Goal: Check status: Check status

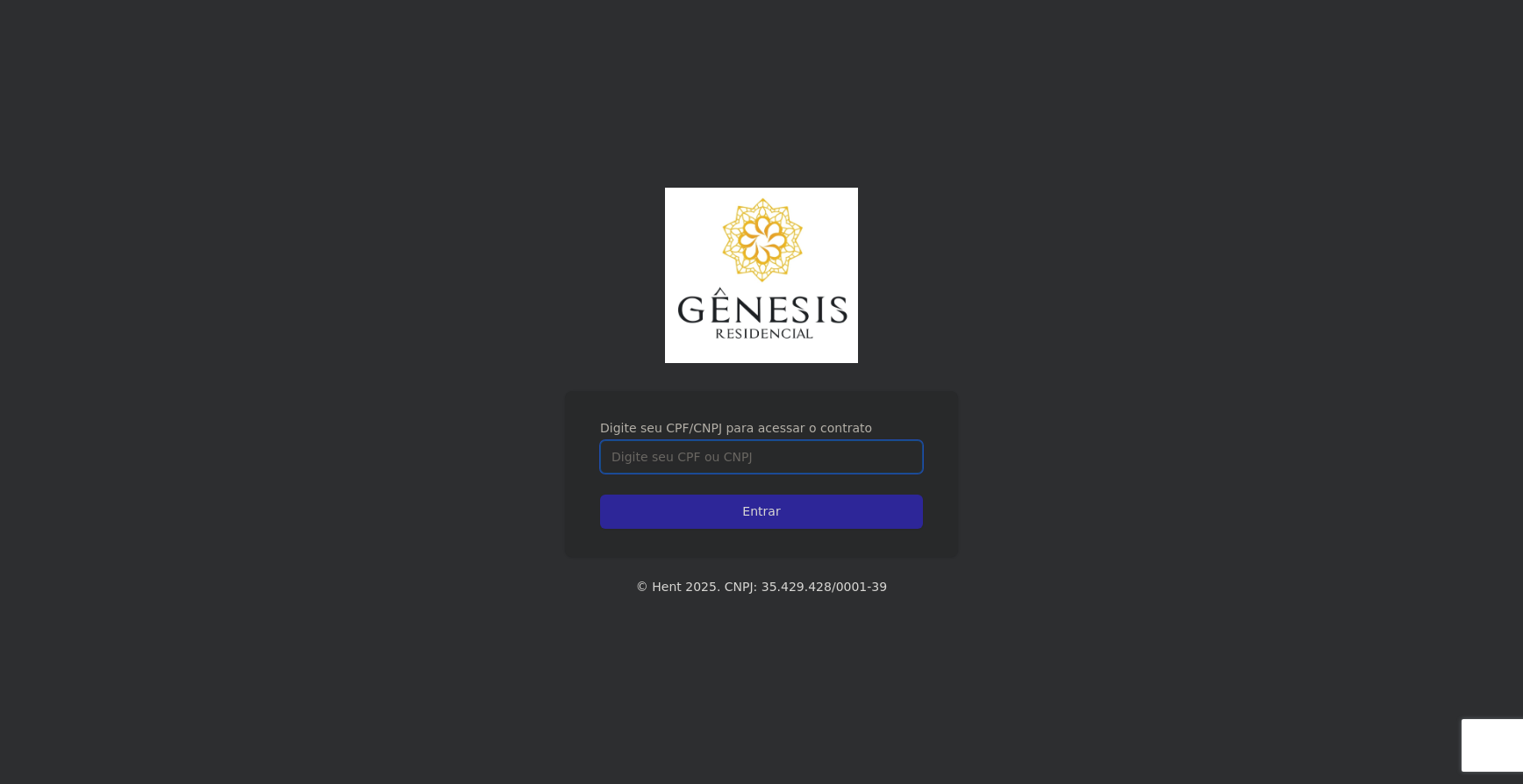
click at [799, 453] on input "Digite seu CPF/CNPJ para acessar o contrato" at bounding box center [762, 457] width 323 height 34
type input "44319529855"
click at [600, 495] on input "Entrar" at bounding box center [762, 512] width 323 height 35
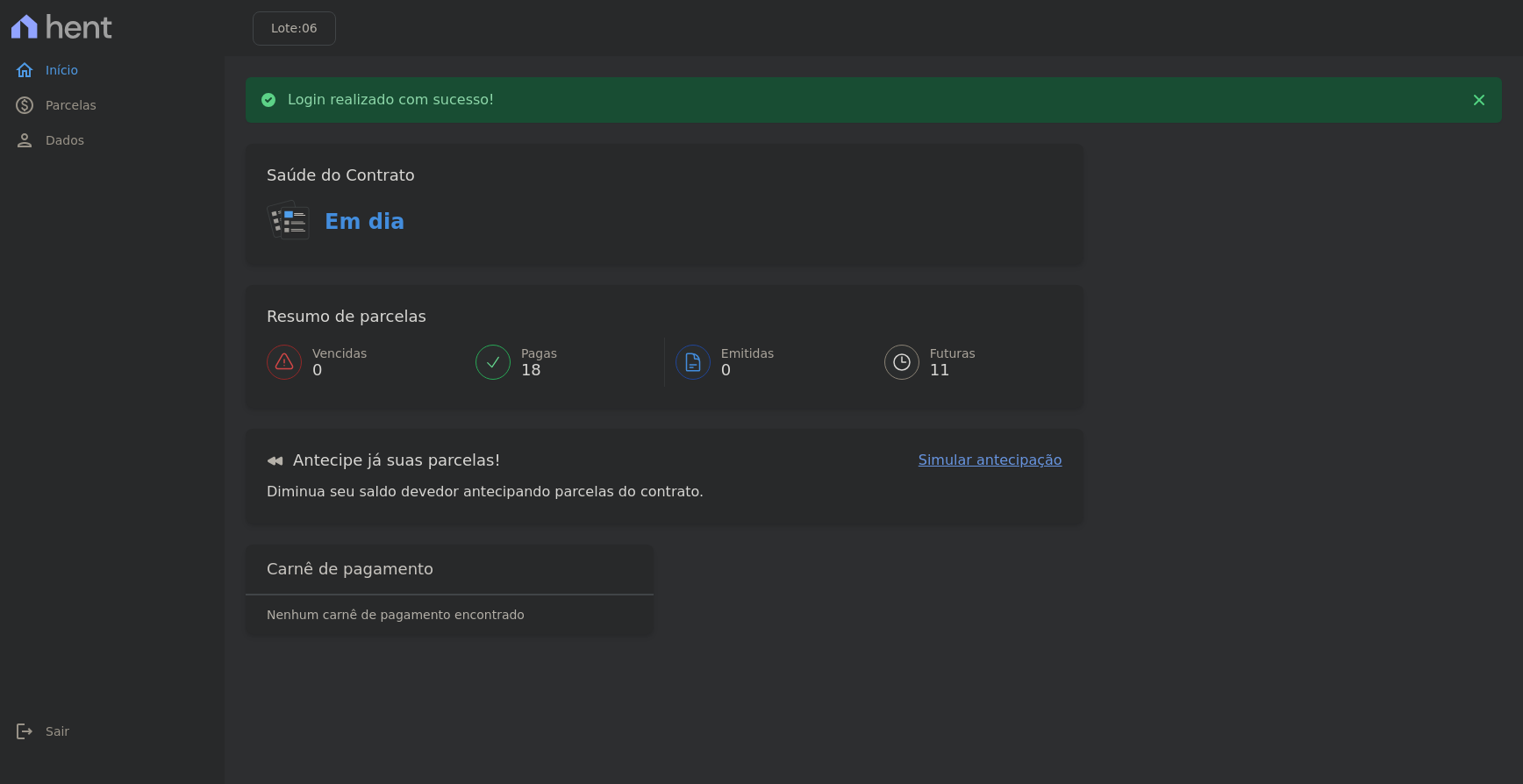
click at [933, 357] on span "Futuras" at bounding box center [953, 354] width 45 height 18
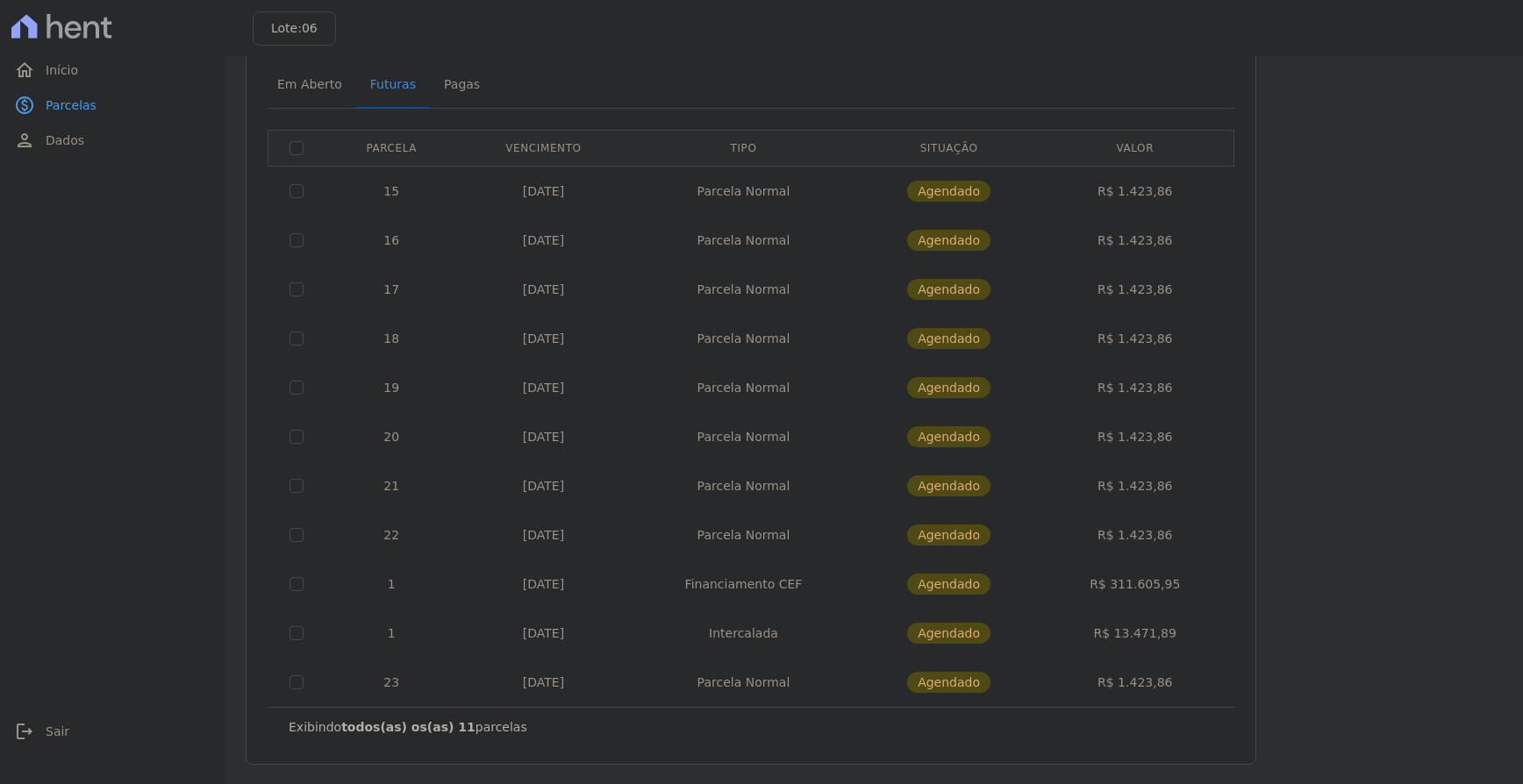
scroll to position [75, 0]
